Goal: Browse casually: Explore the website without a specific task or goal

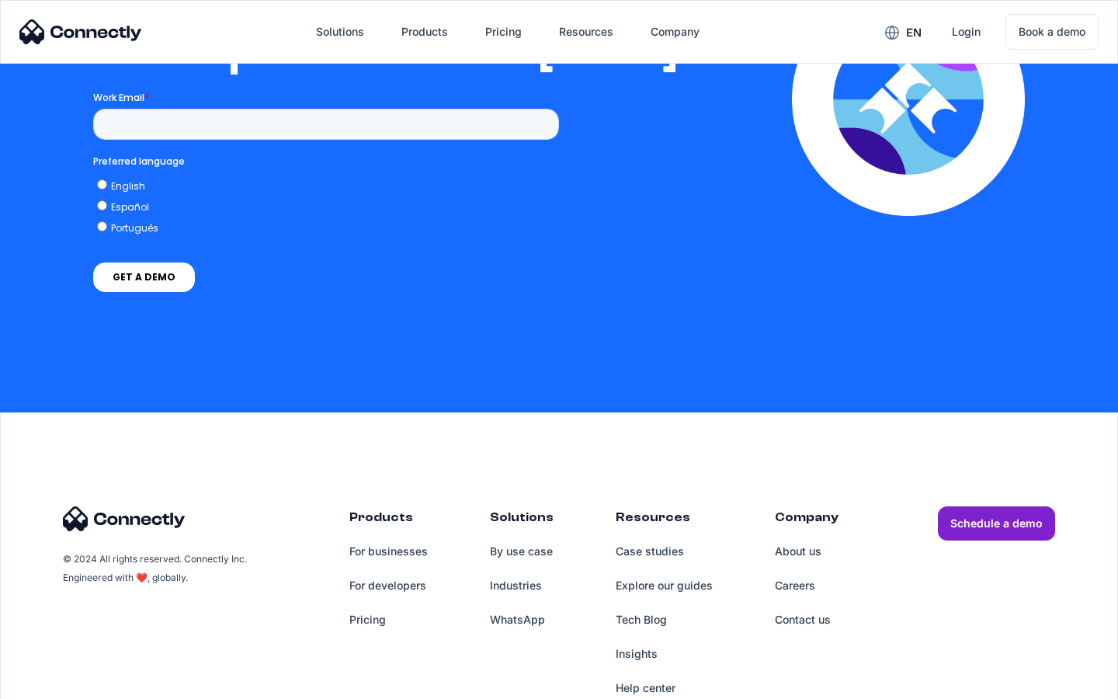
scroll to position [3172, 0]
